Goal: Information Seeking & Learning: Learn about a topic

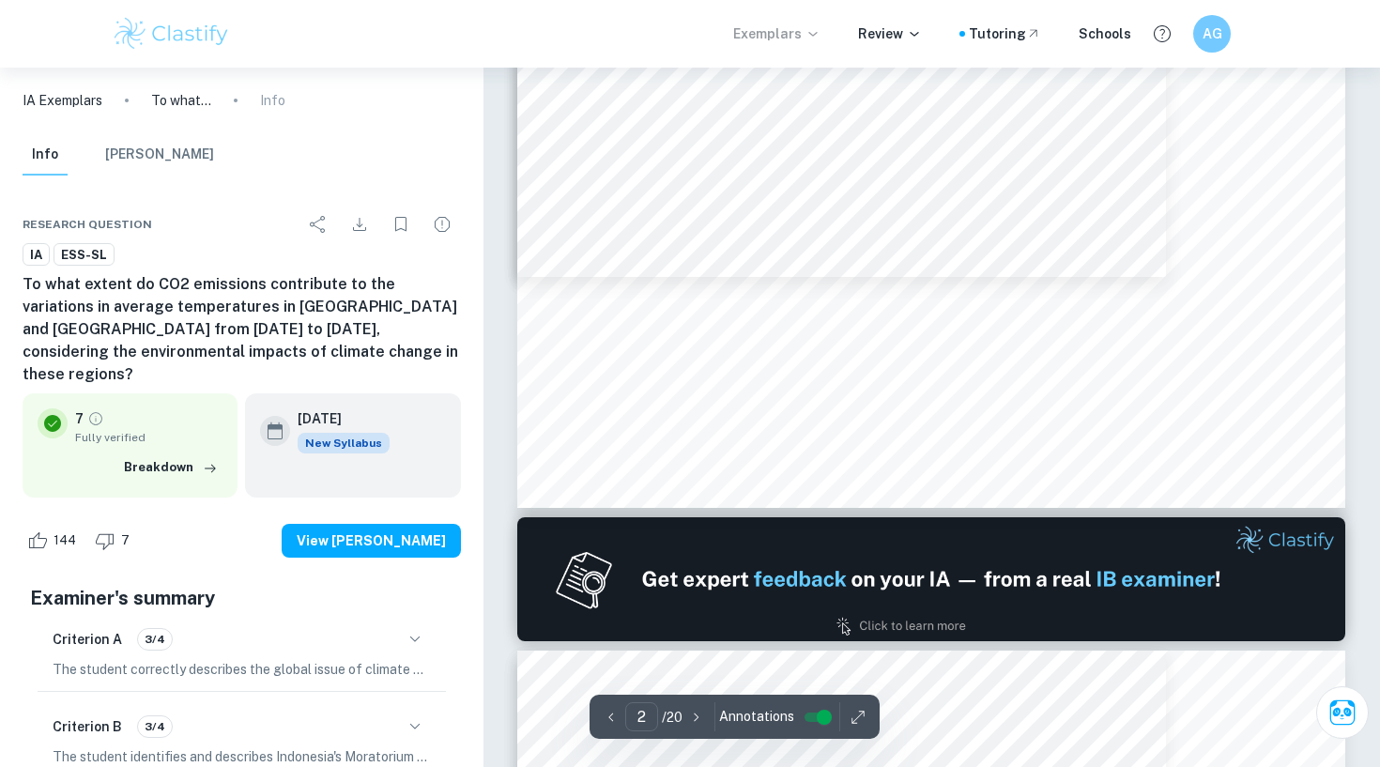
scroll to position [651, 0]
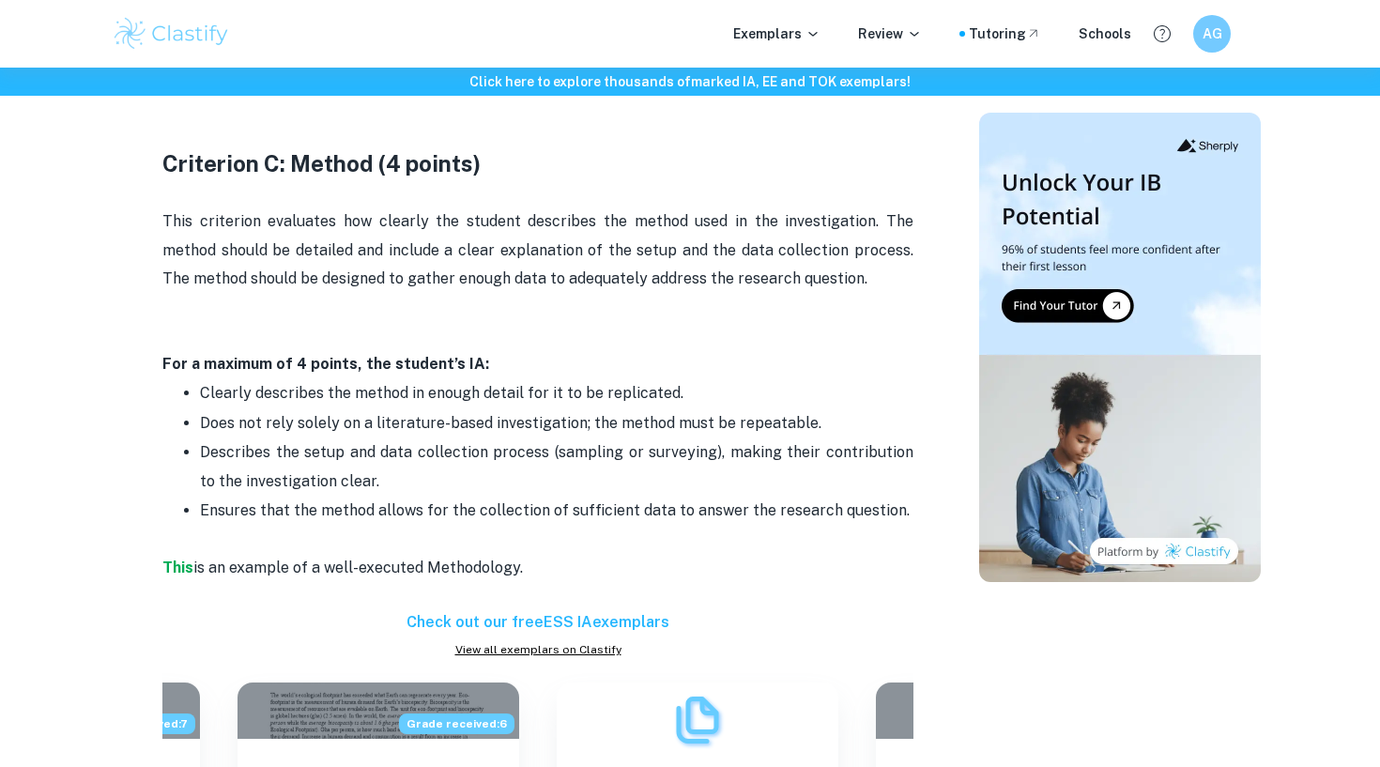
scroll to position [2084, 0]
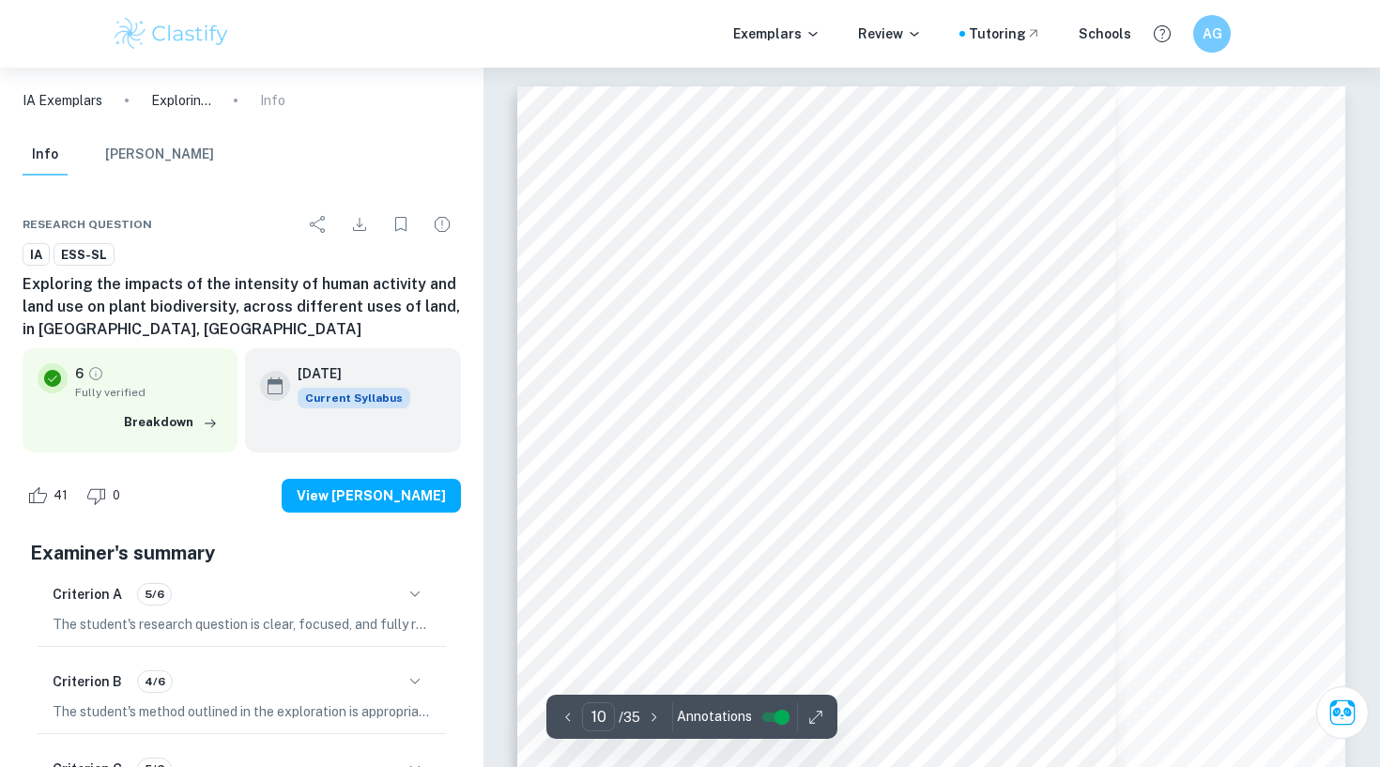
scroll to position [10990, 0]
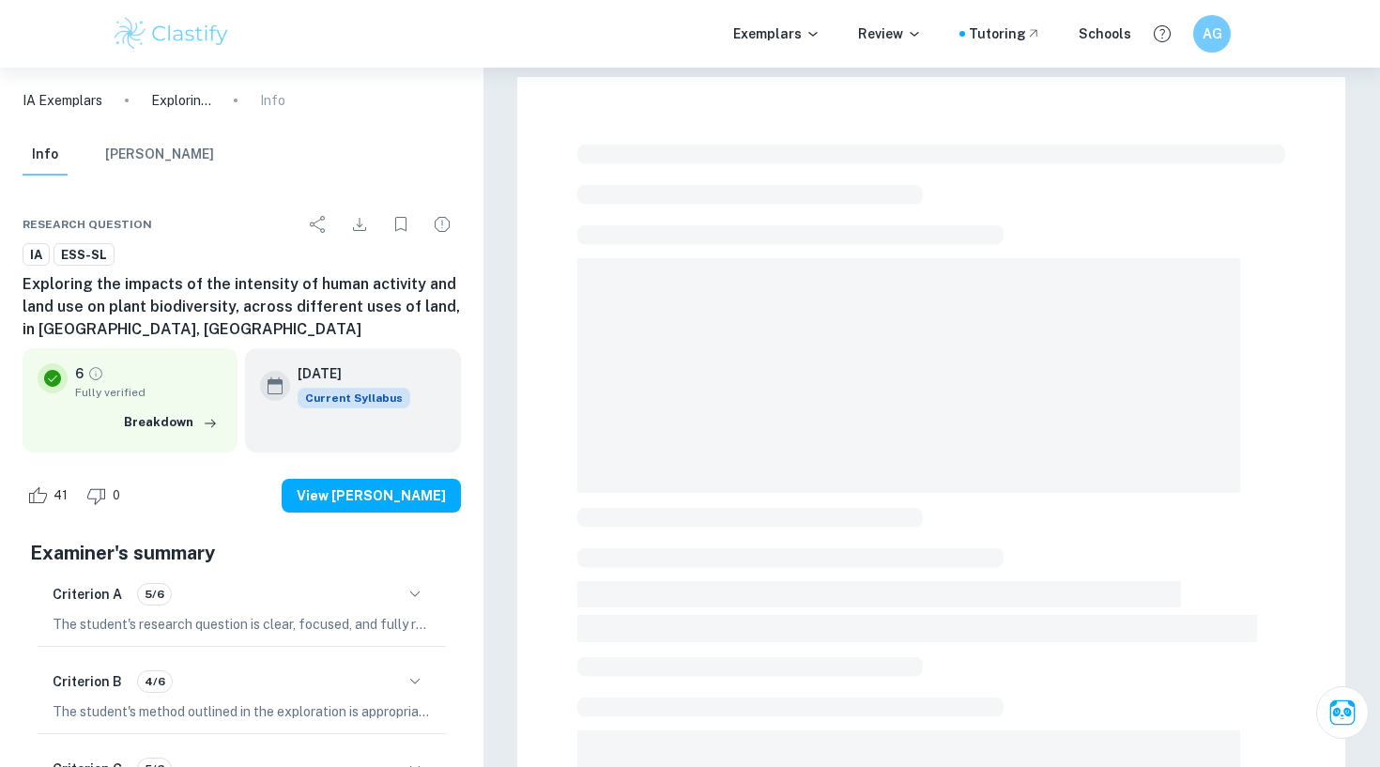
checkbox input "true"
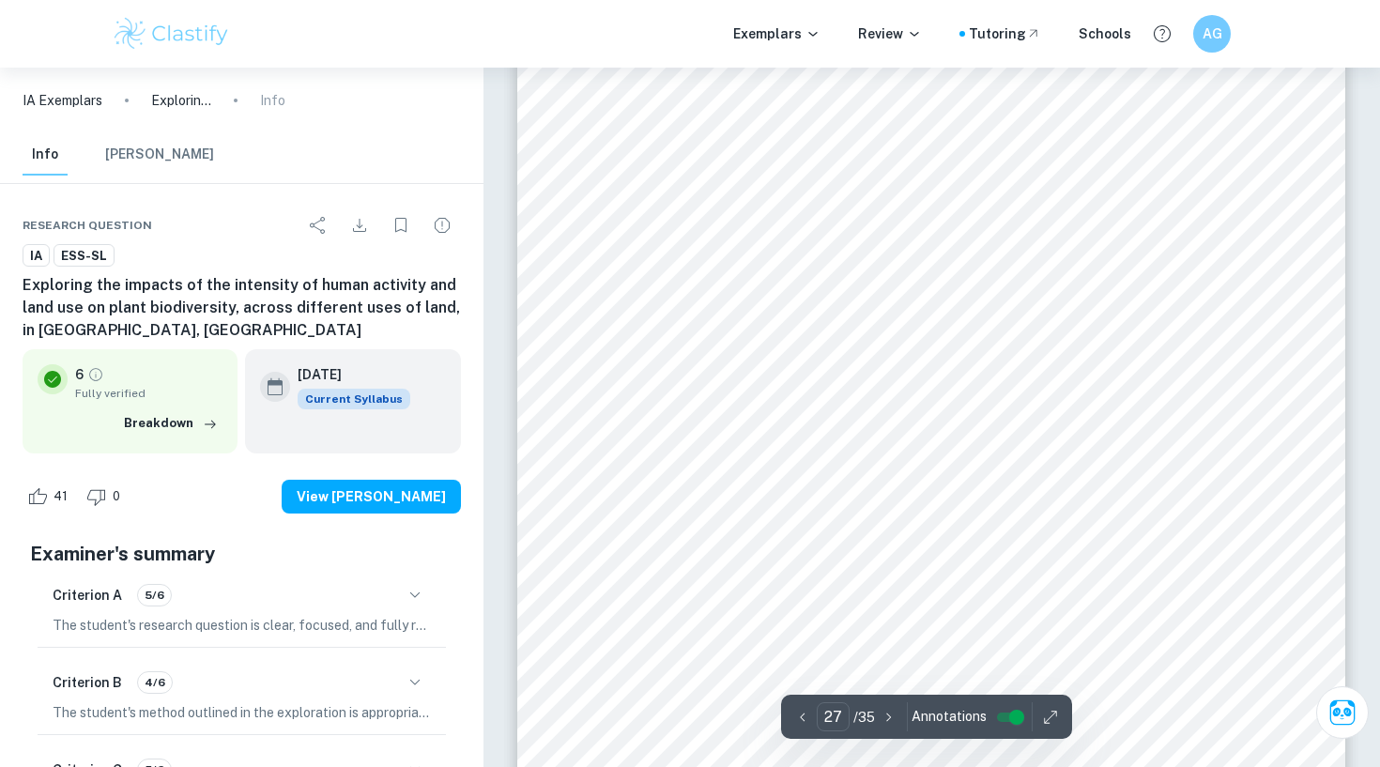
scroll to position [31004, 1]
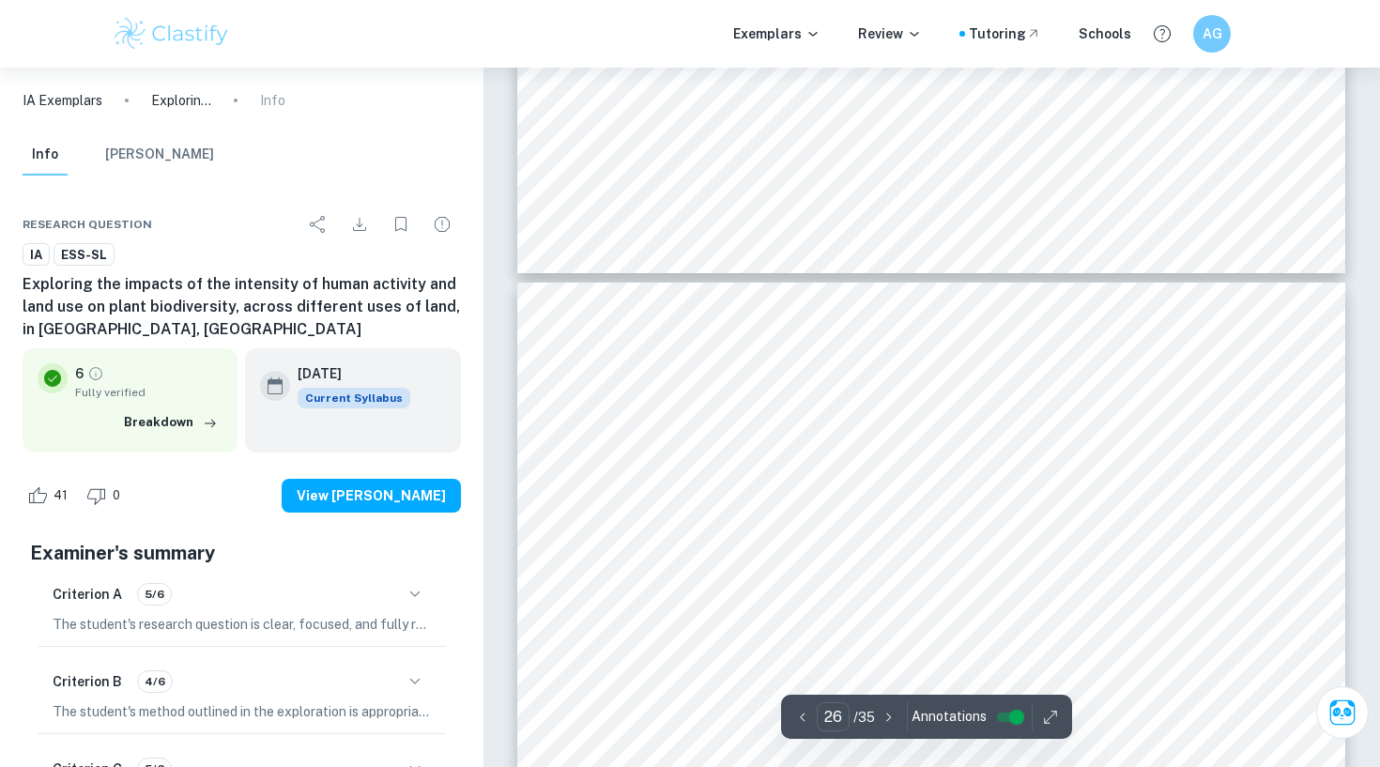
type input "25"
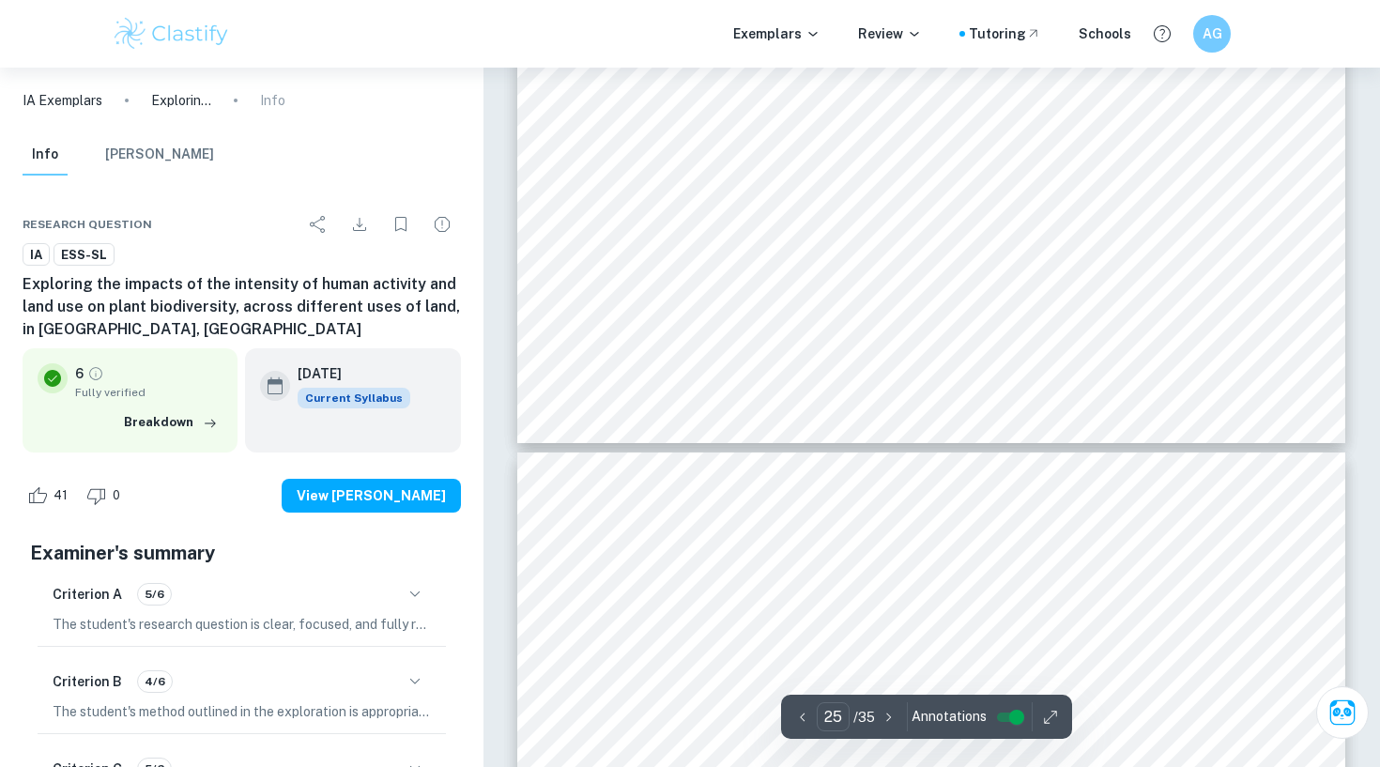
scroll to position [29029, 0]
